Goal: Transaction & Acquisition: Purchase product/service

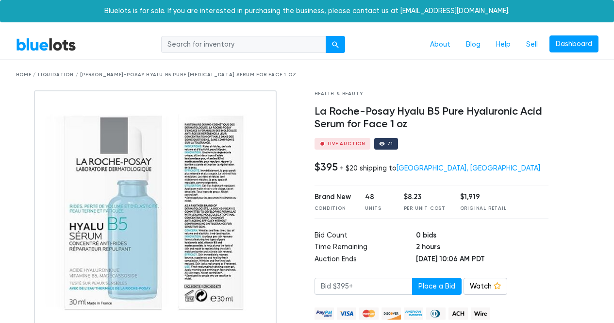
scroll to position [56, 0]
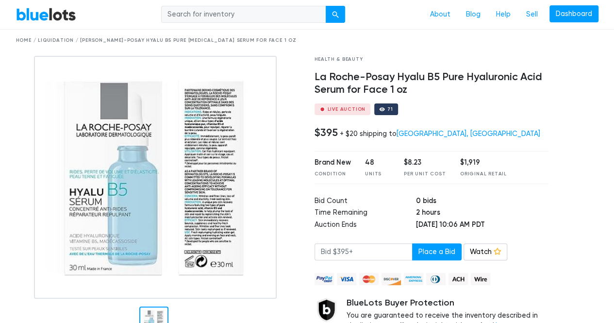
scroll to position [34, 0]
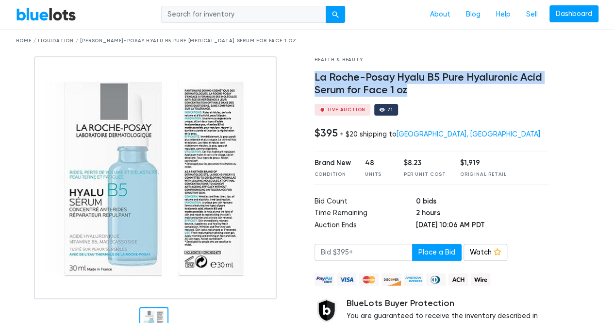
drag, startPoint x: 315, startPoint y: 76, endPoint x: 416, endPoint y: 96, distance: 102.7
click at [416, 96] on h4 "La Roche-Posay Hyalu B5 Pure Hyaluronic Acid Serum for Face 1 oz" at bounding box center [431, 83] width 234 height 25
copy h4 "La Roche-Posay Hyalu B5 Pure Hyaluronic Acid Serum for Face 1 oz"
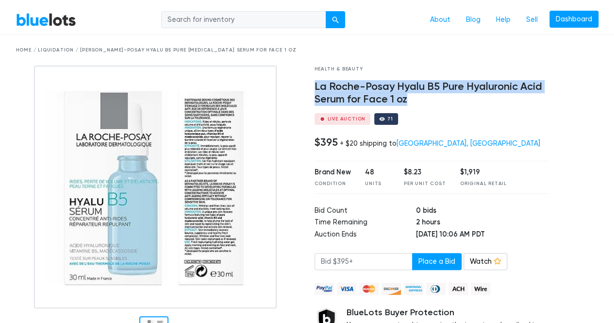
scroll to position [24, 0]
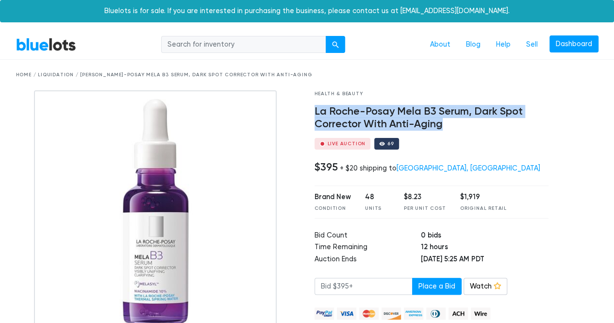
drag, startPoint x: 315, startPoint y: 110, endPoint x: 457, endPoint y: 123, distance: 142.2
click at [457, 123] on h4 "La Roche-Posay Mela B3 Serum, Dark Spot Corrector With Anti-Aging" at bounding box center [431, 117] width 234 height 25
copy h4 "La Roche-Posay Mela B3 Serum, Dark Spot Corrector With Anti-Aging"
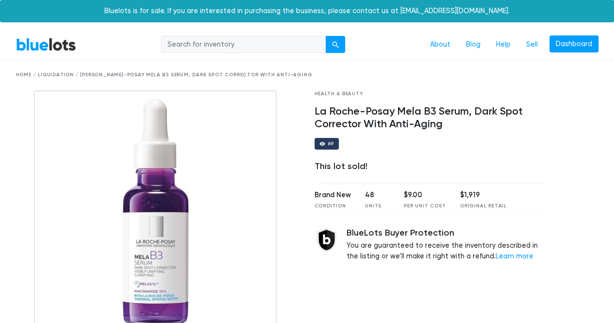
click at [47, 46] on link "BlueLots" at bounding box center [46, 44] width 60 height 14
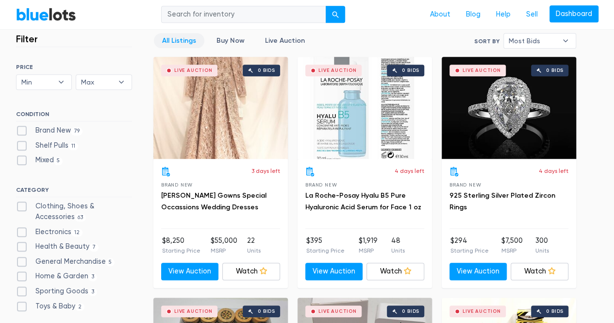
scroll to position [269, 0]
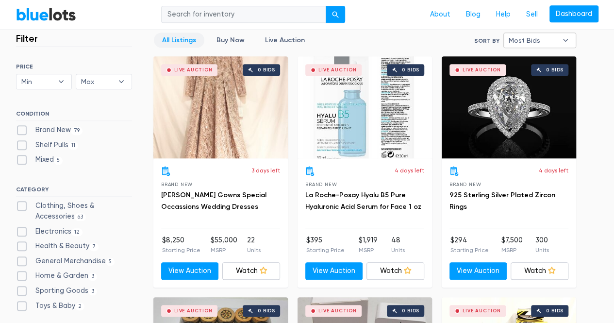
click at [538, 38] on span "Most Bids" at bounding box center [532, 40] width 49 height 15
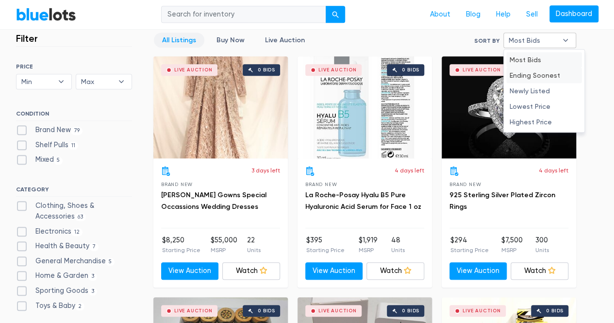
click at [542, 77] on li "Ending Soonest" at bounding box center [544, 75] width 76 height 16
select select "ending_soonest"
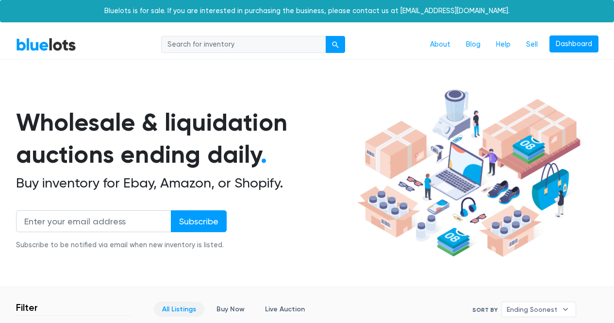
scroll to position [261, 0]
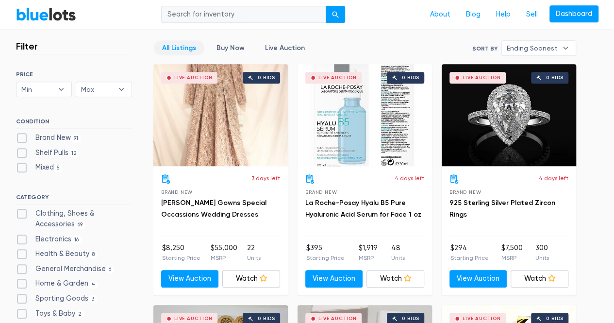
click at [21, 138] on label "Brand New 91" at bounding box center [48, 137] width 65 height 11
click at [21, 138] on New"] "Brand New 91" at bounding box center [19, 135] width 6 height 6
checkbox New"] "true"
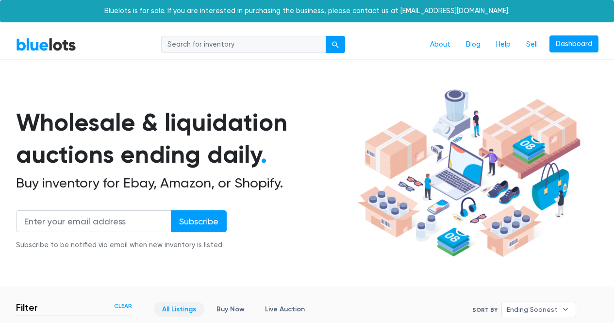
scroll to position [261, 0]
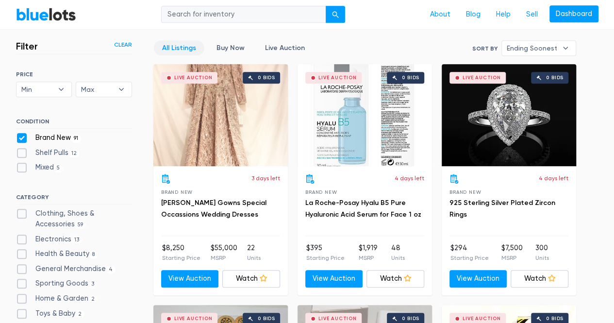
click at [23, 152] on label "Shelf Pulls 12" at bounding box center [48, 152] width 64 height 11
click at [22, 152] on Pulls"] "Shelf Pulls 12" at bounding box center [19, 150] width 6 height 6
checkbox Pulls"] "true"
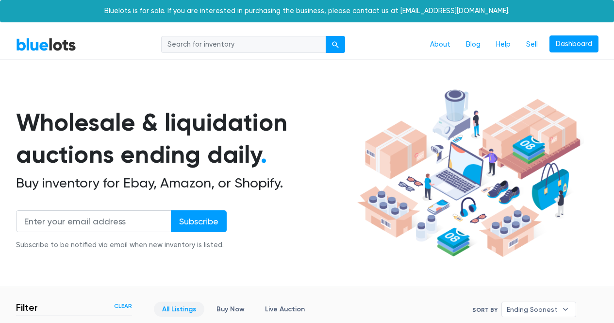
scroll to position [261, 0]
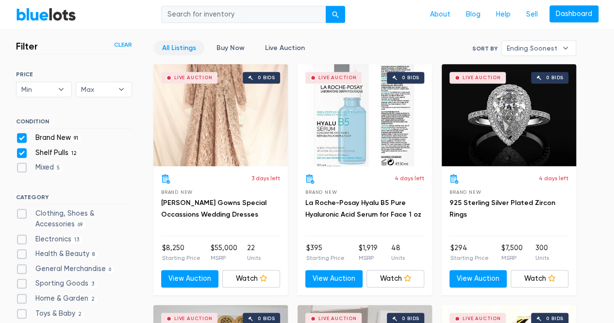
click at [22, 165] on label "Mixed 5" at bounding box center [39, 167] width 47 height 11
click at [22, 165] on input "Mixed 5" at bounding box center [19, 165] width 6 height 6
checkbox input "true"
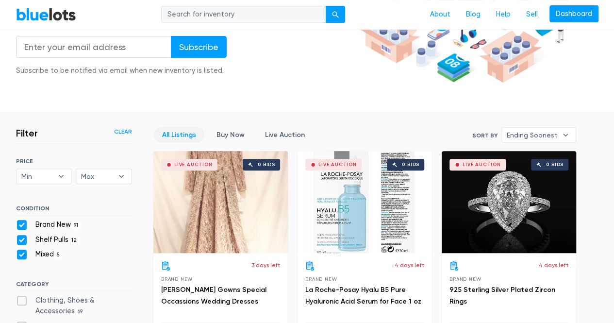
scroll to position [174, 0]
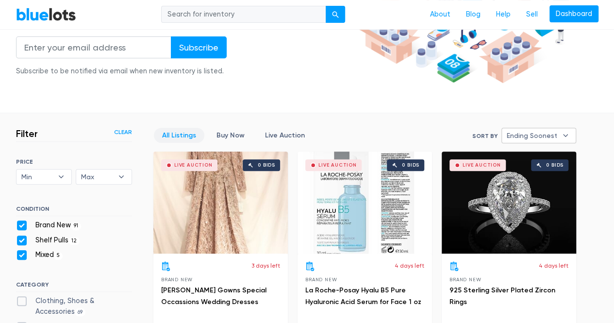
click at [558, 136] on b "▾" at bounding box center [565, 135] width 20 height 15
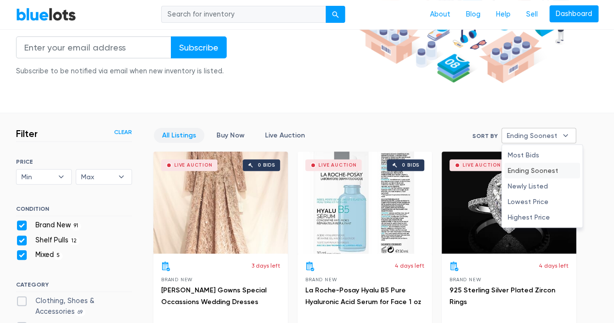
click at [549, 172] on li "Ending Soonest" at bounding box center [542, 170] width 76 height 16
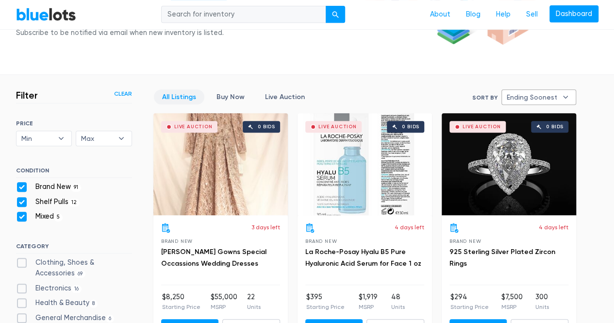
scroll to position [212, 0]
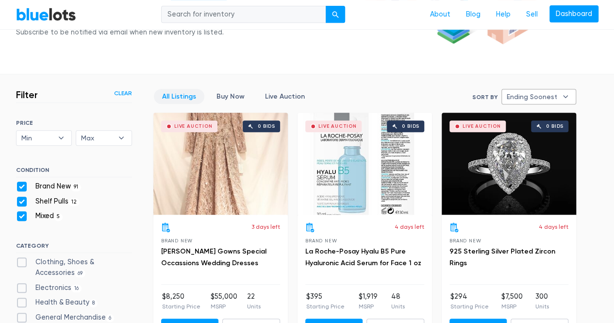
click at [358, 255] on h3 "La Roche-Posay Hyalu B5 Pure Hyaluronic Acid Serum for Face 1 oz" at bounding box center [364, 256] width 119 height 23
click at [358, 249] on link "La Roche-Posay Hyalu B5 Pure Hyaluronic Acid Serum for Face 1 oz" at bounding box center [363, 257] width 116 height 20
click at [175, 96] on link "All Listings" at bounding box center [179, 96] width 50 height 15
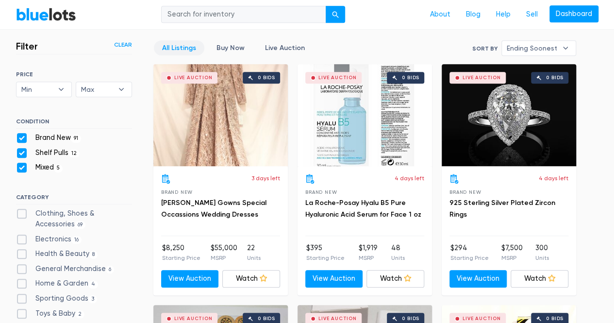
click at [125, 43] on link "Clear" at bounding box center [123, 44] width 18 height 9
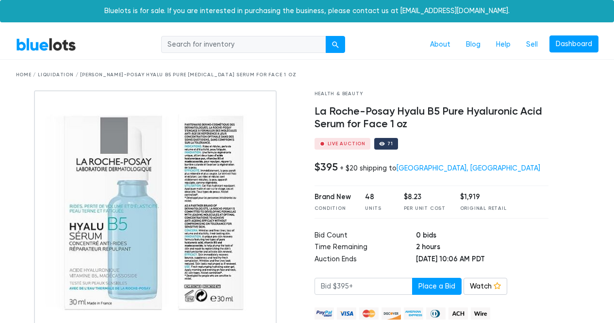
scroll to position [24, 0]
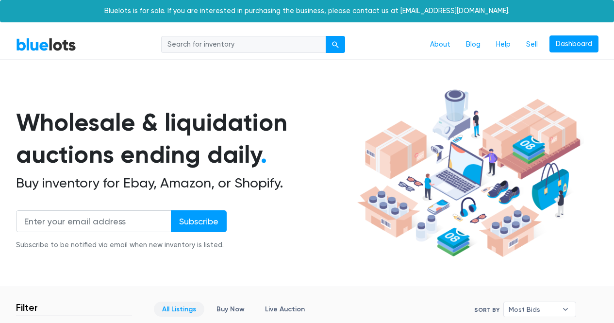
scroll to position [261, 0]
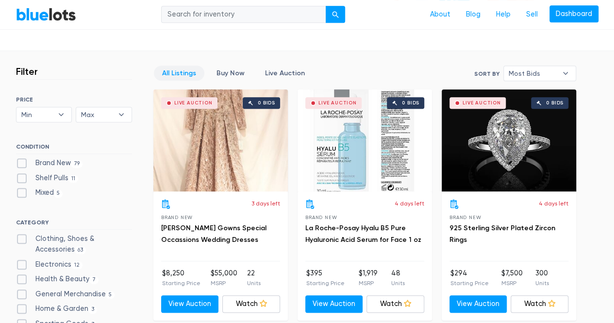
scroll to position [234, 0]
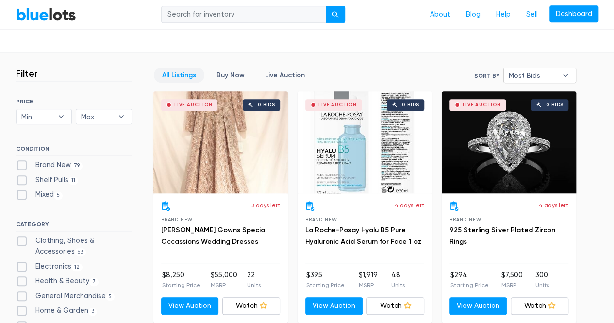
click at [551, 70] on span "Most Bids" at bounding box center [532, 75] width 49 height 15
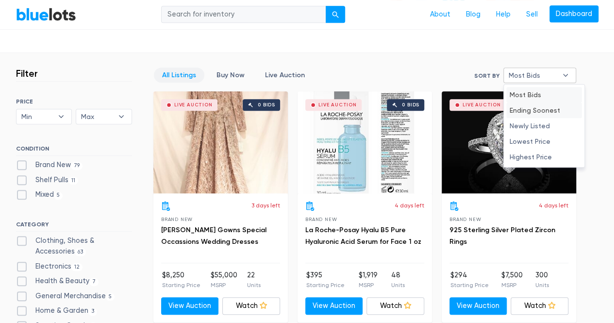
click at [548, 107] on li "Ending Soonest" at bounding box center [544, 110] width 76 height 16
select select "ending_soonest"
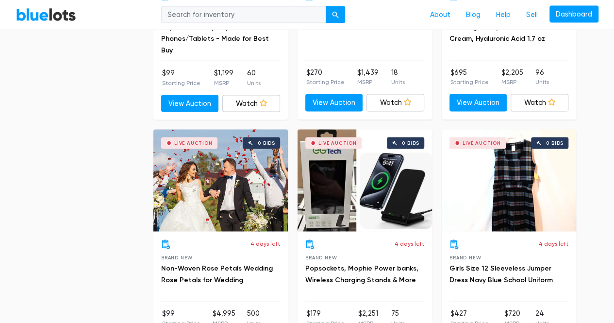
scroll to position [883, 0]
